Goal: Task Accomplishment & Management: Manage account settings

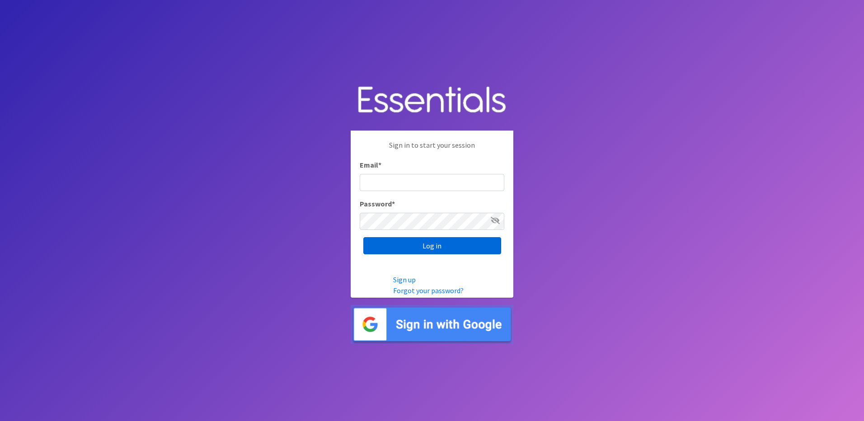
type input "[EMAIL_ADDRESS][DOMAIN_NAME]"
click at [418, 237] on input "Log in" at bounding box center [432, 245] width 138 height 17
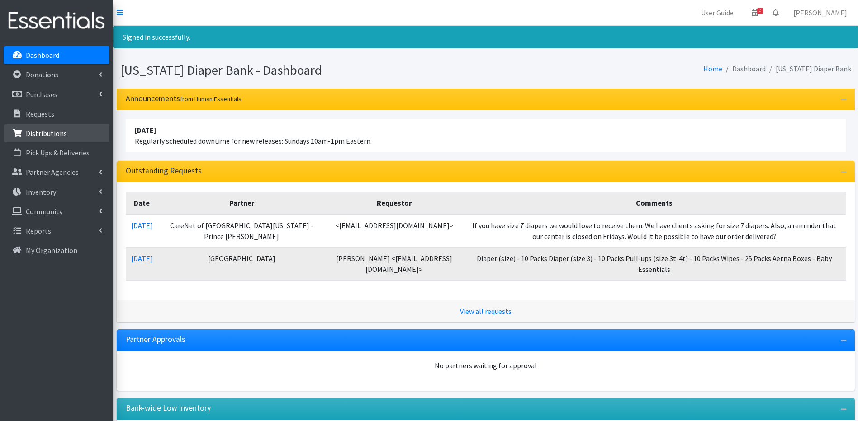
click at [70, 131] on link "Distributions" at bounding box center [57, 133] width 106 height 18
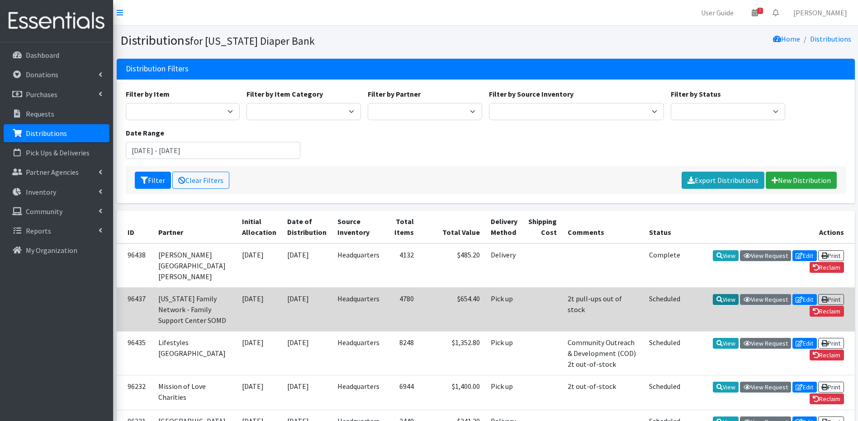
click at [735, 305] on link "View" at bounding box center [725, 299] width 26 height 11
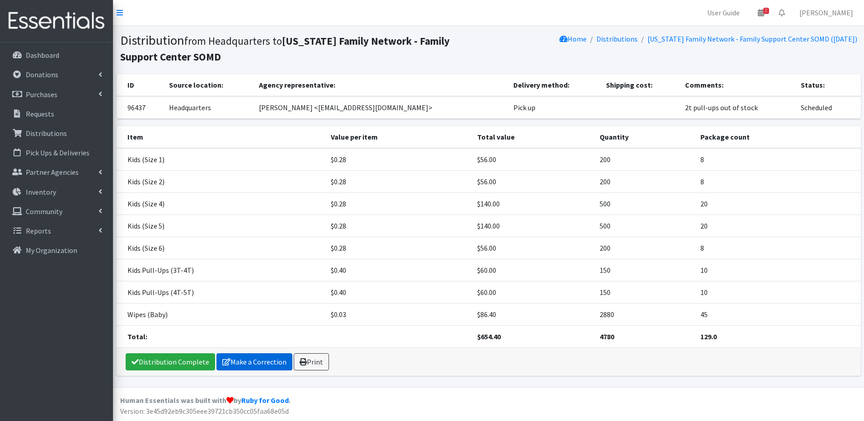
click at [250, 362] on link "Make a Correction" at bounding box center [255, 361] width 76 height 17
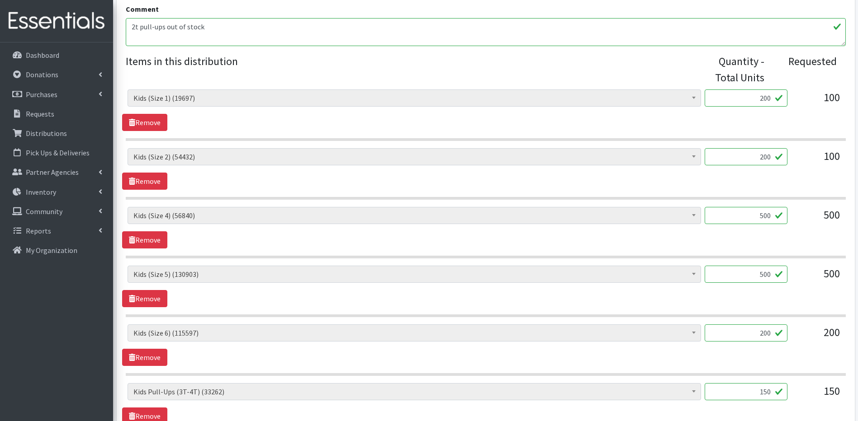
scroll to position [308, 0]
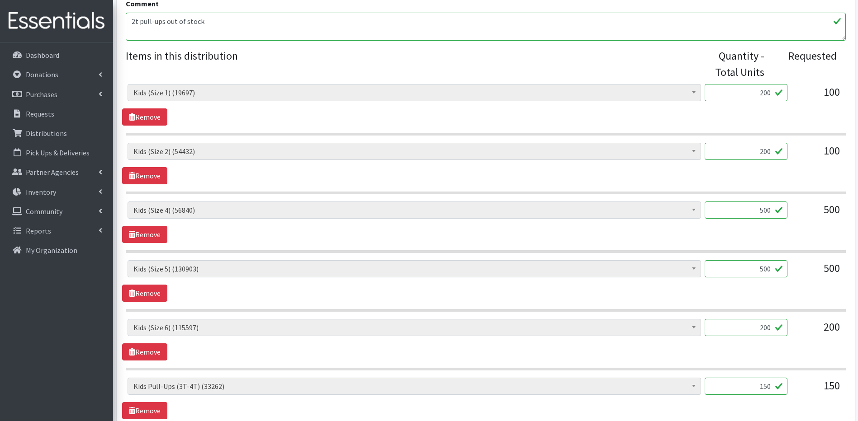
click at [768, 385] on input "150" at bounding box center [745, 386] width 83 height 17
click at [771, 386] on input "150" at bounding box center [745, 386] width 83 height 17
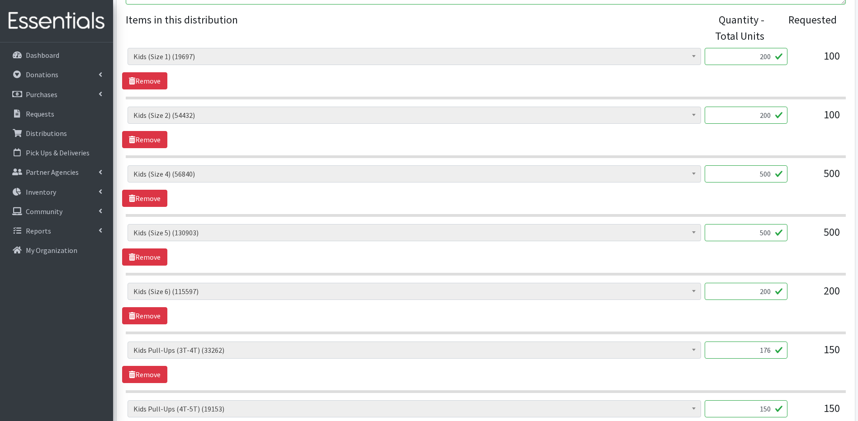
scroll to position [362, 0]
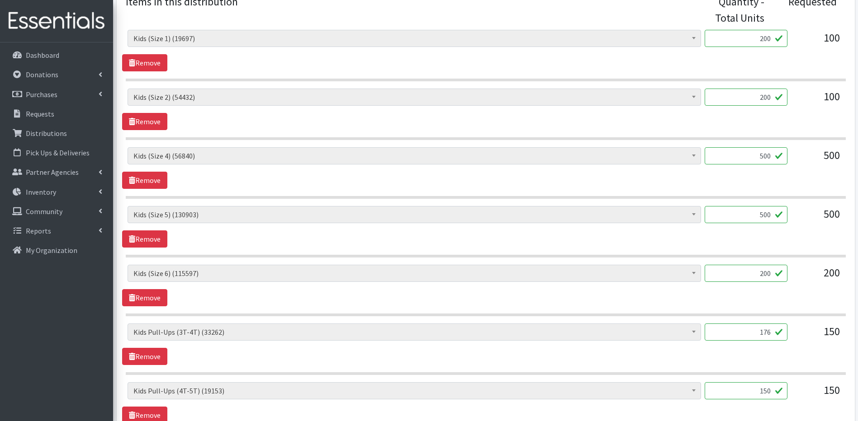
type input "176"
click at [769, 392] on input "150" at bounding box center [745, 390] width 83 height 17
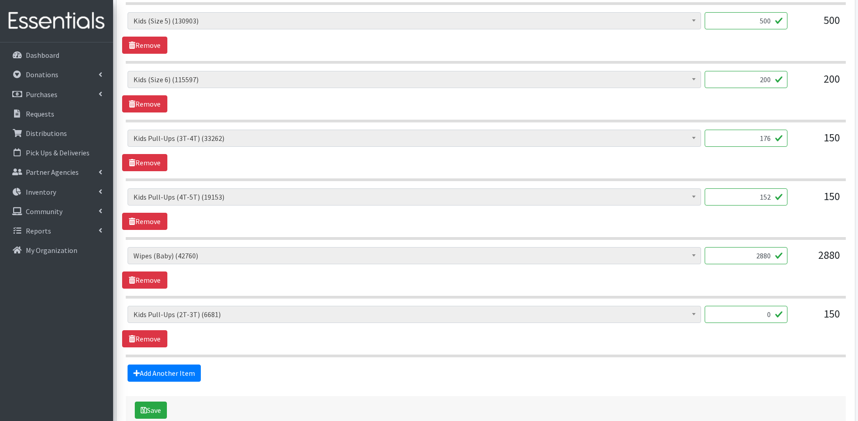
scroll to position [567, 0]
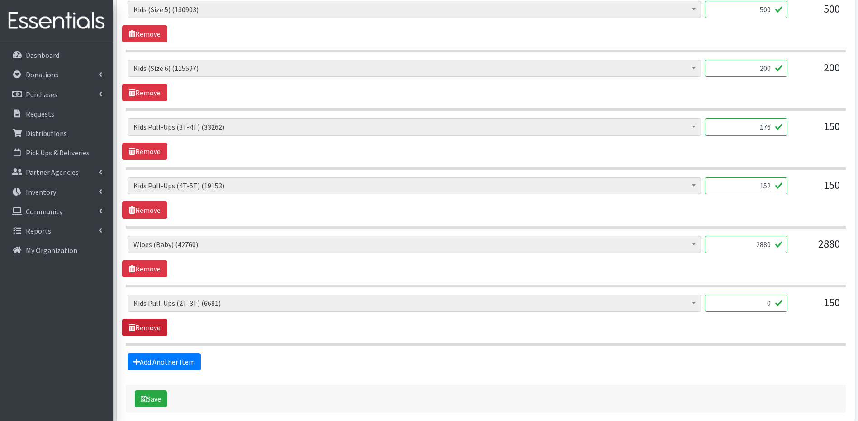
type input "152"
click at [151, 328] on link "Remove" at bounding box center [144, 327] width 45 height 17
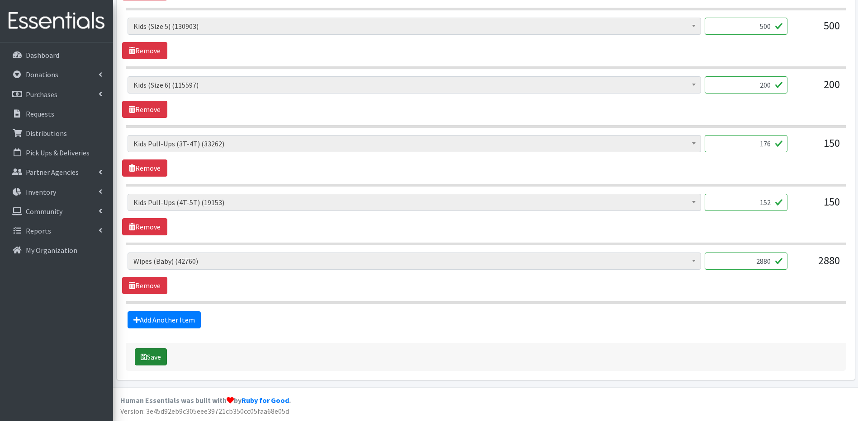
click at [161, 355] on button "Save" at bounding box center [151, 357] width 32 height 17
